Goal: Book appointment/travel/reservation

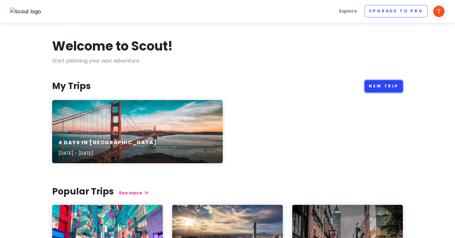
click at [374, 85] on link "New Trip" at bounding box center [384, 86] width 38 height 12
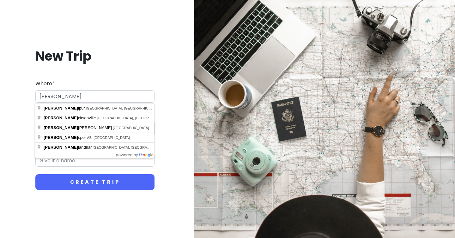
type input "J"
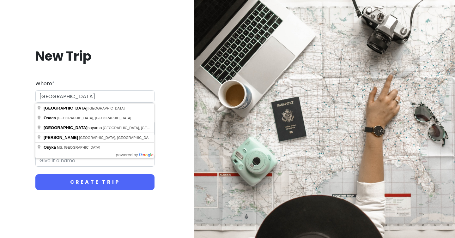
click at [60, 98] on input "[GEOGRAPHIC_DATA]" at bounding box center [94, 96] width 119 height 13
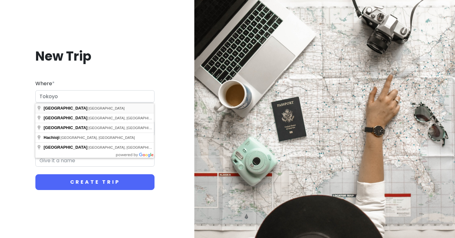
type input "[GEOGRAPHIC_DATA], [GEOGRAPHIC_DATA]"
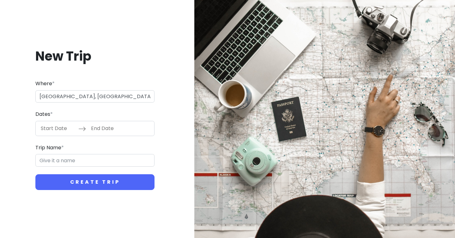
type input "Tokyo Trip"
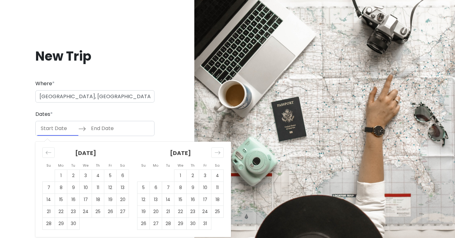
click at [59, 134] on input "Start Date" at bounding box center [57, 128] width 41 height 15
click at [158, 190] on td "6" at bounding box center [156, 188] width 12 height 12
type input "[DATE]"
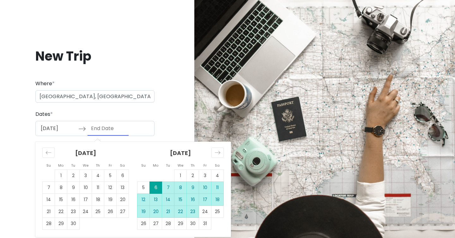
click at [192, 216] on td "23" at bounding box center [193, 212] width 12 height 12
type input "[DATE]"
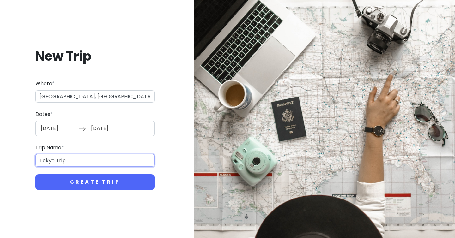
drag, startPoint x: 56, startPoint y: 161, endPoint x: 28, endPoint y: 162, distance: 27.9
click at [23, 162] on div "New Trip Where * [GEOGRAPHIC_DATA], [GEOGRAPHIC_DATA] Dates * [DATE] Navigate f…" at bounding box center [95, 119] width 180 height 173
click at [51, 163] on input "Tokyo Trip" at bounding box center [94, 160] width 119 height 13
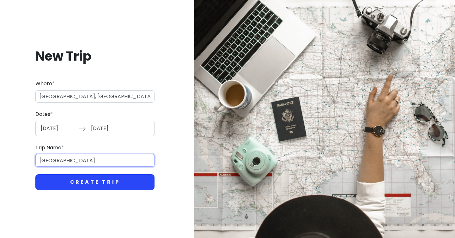
type input "[GEOGRAPHIC_DATA]"
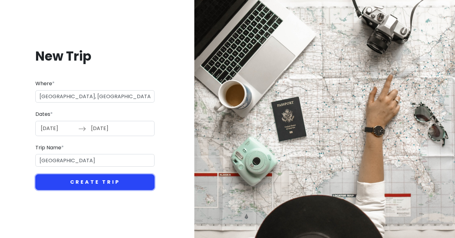
click at [66, 179] on button "Create Trip" at bounding box center [94, 183] width 119 height 16
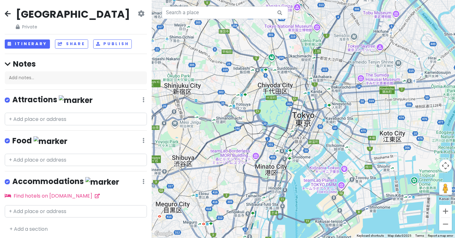
scroll to position [1, 0]
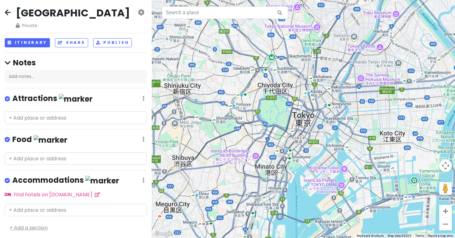
click at [37, 230] on link "+ Add a section" at bounding box center [28, 227] width 38 height 7
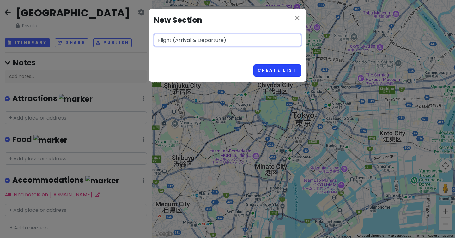
type input "Flight (Arrival & Departure)"
click at [267, 69] on button "Create List" at bounding box center [278, 70] width 48 height 12
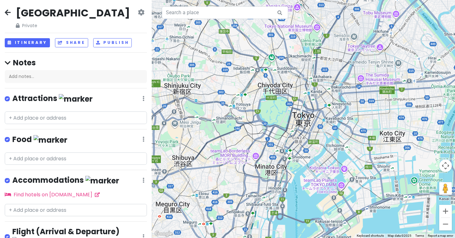
scroll to position [41, 0]
